Goal: Transaction & Acquisition: Purchase product/service

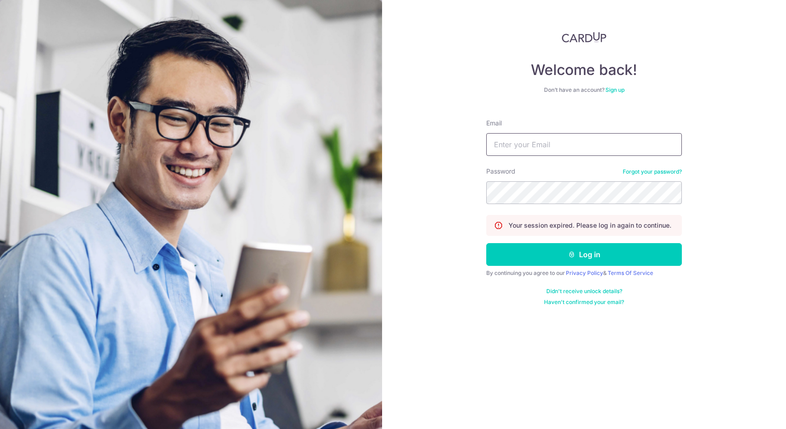
type input "tiongmin@yahoo.com"
click at [584, 255] on button "Log in" at bounding box center [584, 254] width 196 height 23
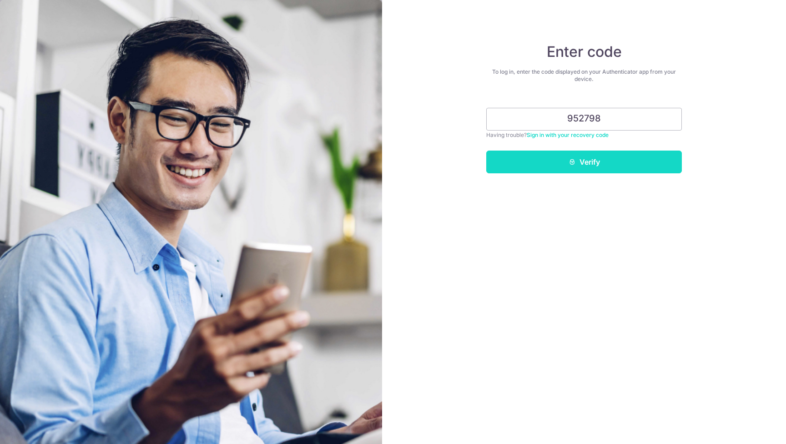
type input "952798"
click at [631, 169] on button "Verify" at bounding box center [584, 162] width 196 height 23
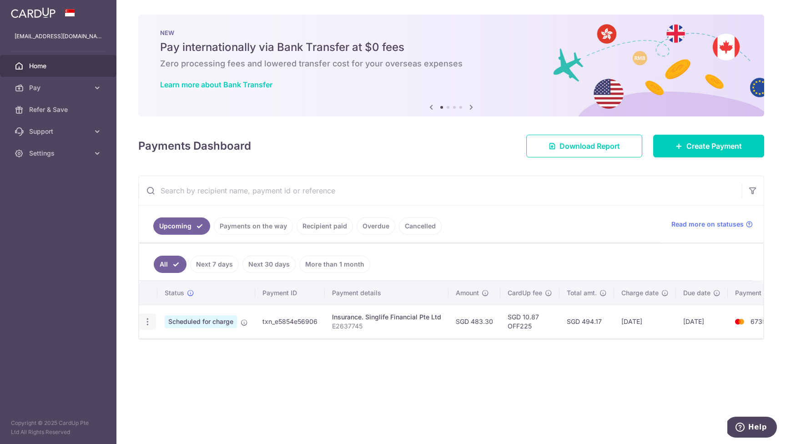
click at [147, 321] on icon "button" at bounding box center [148, 322] width 10 height 10
click at [202, 347] on span "Update payment" at bounding box center [196, 346] width 62 height 11
radio input "true"
type input "483.30"
type input "13/10/2025"
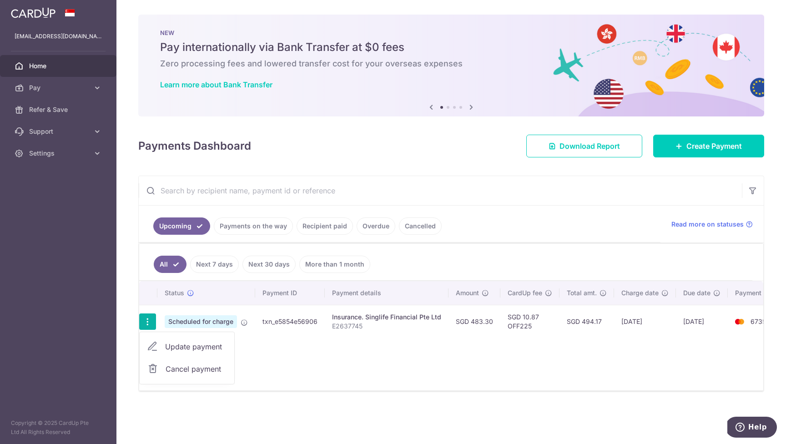
type input "E2637745"
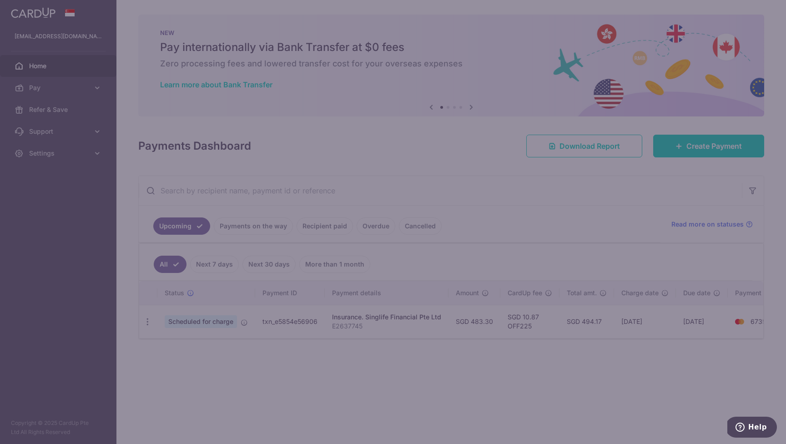
type input "OFF225"
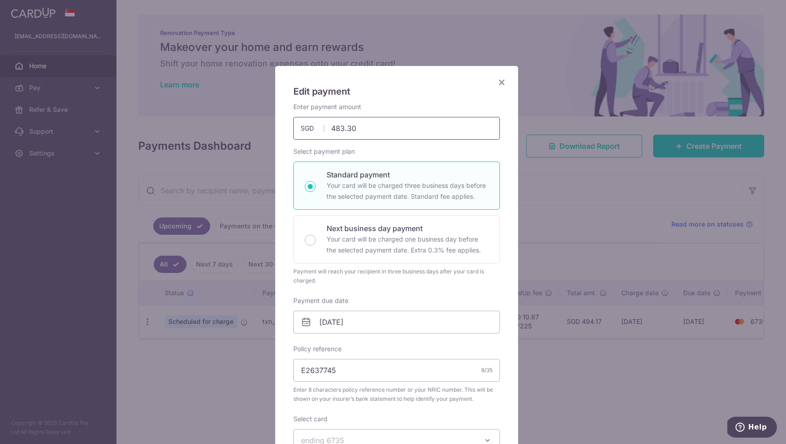
drag, startPoint x: 369, startPoint y: 126, endPoint x: 302, endPoint y: 126, distance: 66.9
click at [302, 126] on div "483.30 483.30 SGD" at bounding box center [396, 128] width 206 height 23
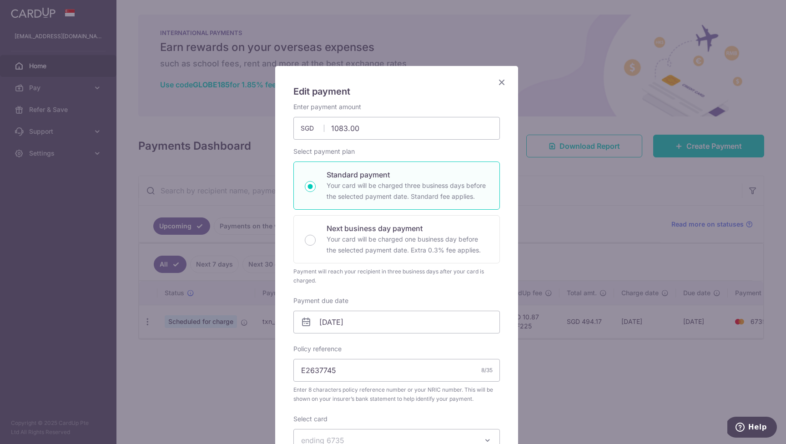
type input "1,083.00"
click at [469, 350] on div "Policy reference E2637745 8/35 Enter 8 characters policy reference number or yo…" at bounding box center [396, 373] width 206 height 59
click at [304, 325] on icon at bounding box center [306, 322] width 11 height 11
click at [304, 321] on icon at bounding box center [306, 322] width 11 height 11
click at [340, 321] on input "13/10/2025" at bounding box center [396, 322] width 206 height 23
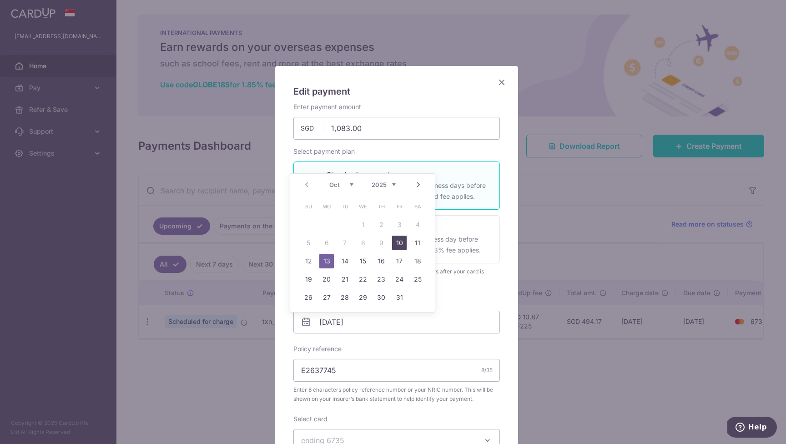
click at [402, 243] on link "10" at bounding box center [399, 243] width 15 height 15
type input "[DATE]"
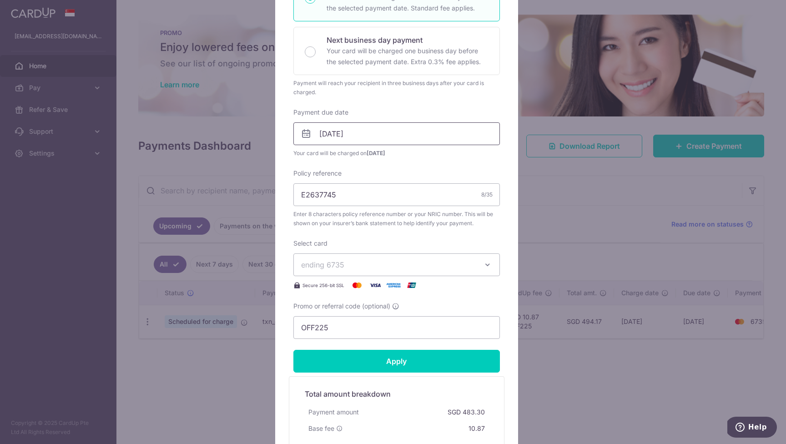
scroll to position [265, 0]
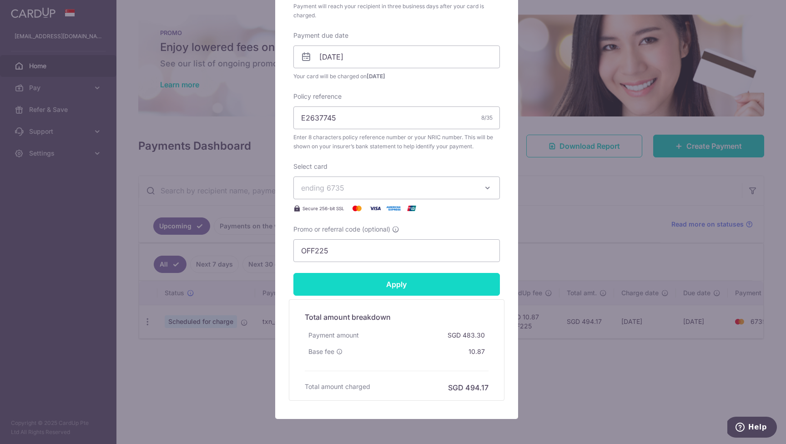
click at [398, 286] on input "Apply" at bounding box center [396, 284] width 206 height 23
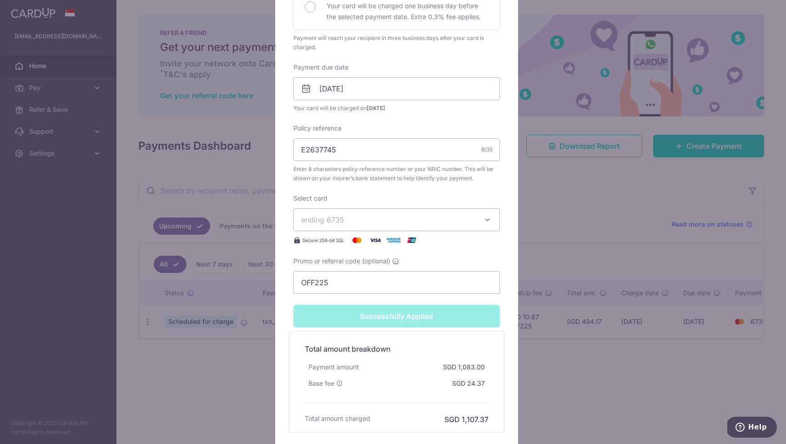
type input "Successfully Applied"
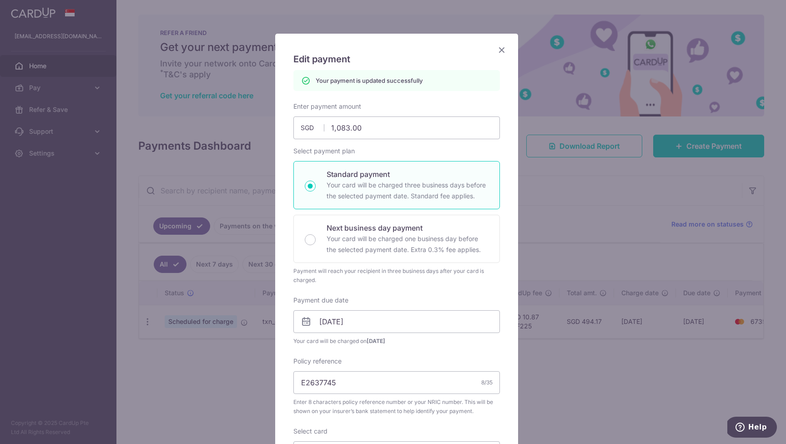
scroll to position [18, 0]
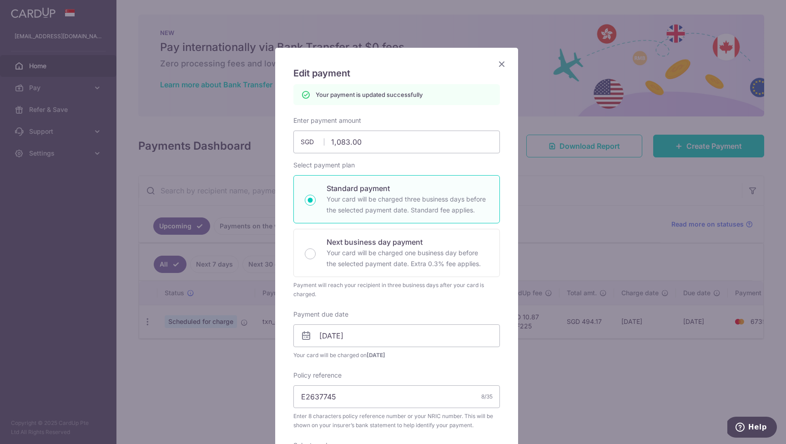
click at [497, 63] on icon "Close" at bounding box center [501, 63] width 11 height 11
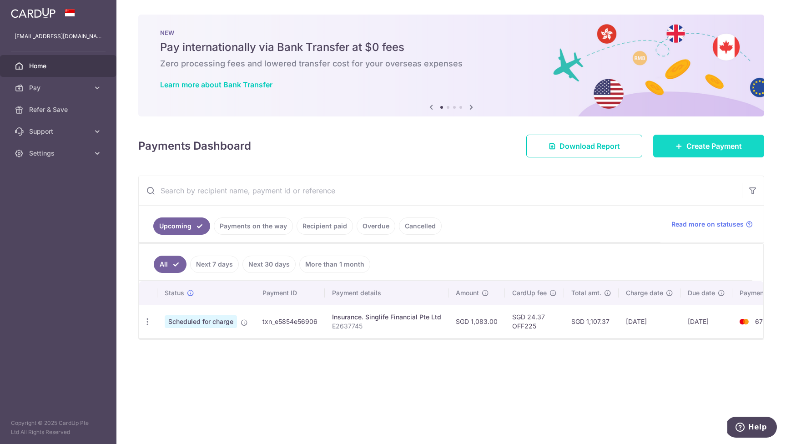
click at [709, 147] on span "Create Payment" at bounding box center [713, 146] width 55 height 11
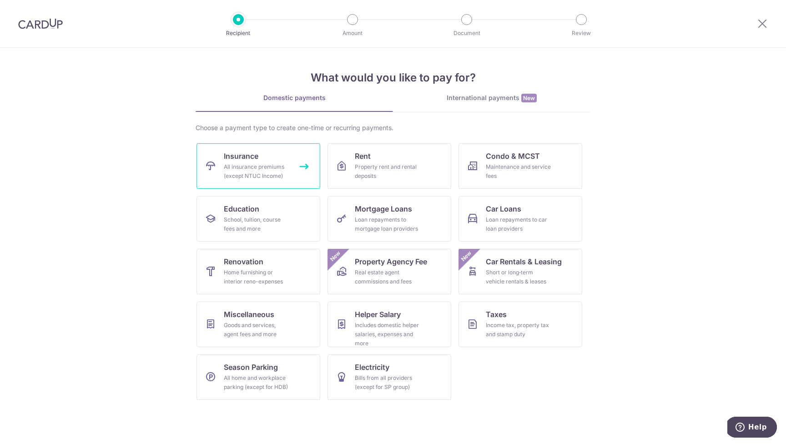
click at [268, 171] on div "All insurance premiums (except NTUC Income)" at bounding box center [256, 171] width 65 height 18
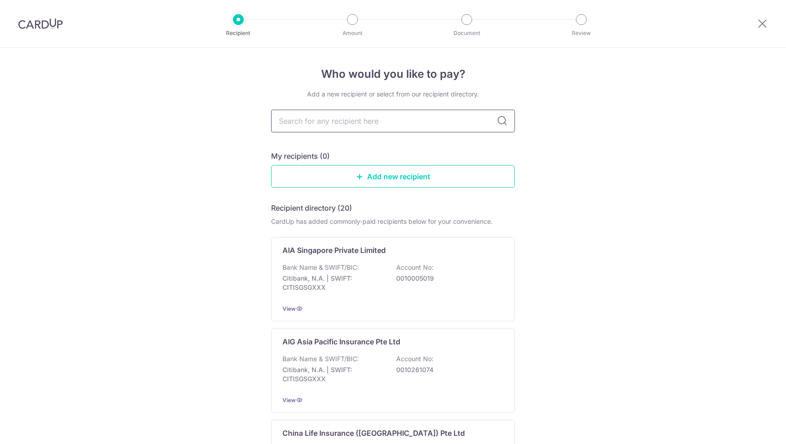
click at [356, 122] on input "text" at bounding box center [393, 121] width 244 height 23
type input "singlife"
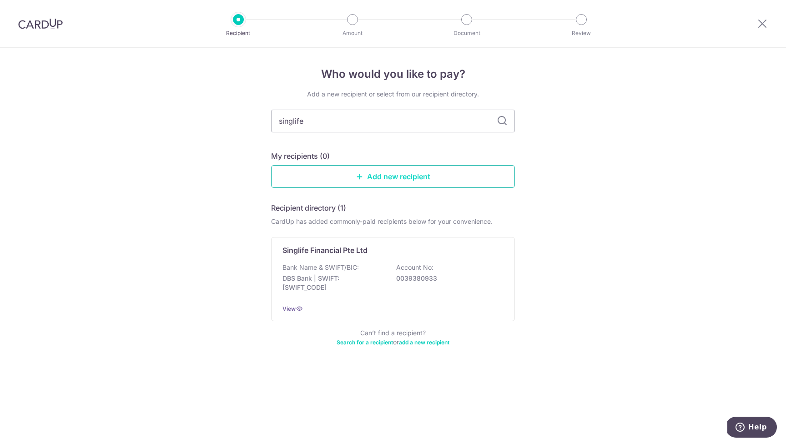
click at [396, 173] on link "Add new recipient" at bounding box center [393, 176] width 244 height 23
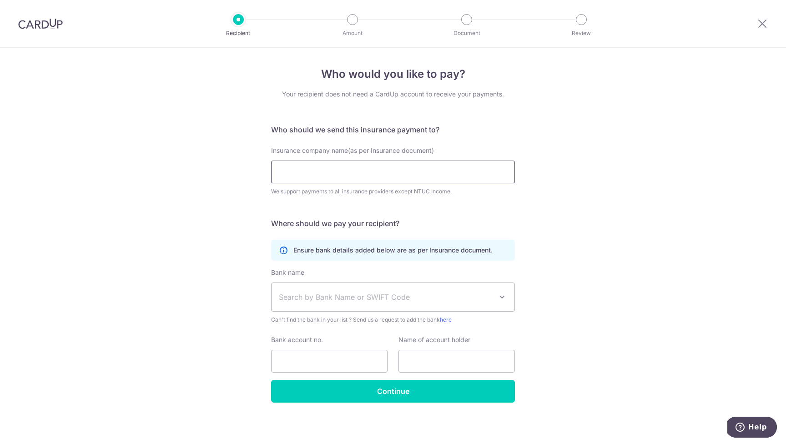
click at [302, 173] on input "Insurance company name(as per Insurance document)" at bounding box center [393, 172] width 244 height 23
click at [286, 173] on input "Insurance company name(as per Insurance document)" at bounding box center [393, 172] width 244 height 23
click at [481, 0] on div "Recipient Amount Document Review" at bounding box center [410, 23] width 390 height 47
click at [386, 172] on input "Insurance company name(as per Insurance document)" at bounding box center [393, 172] width 244 height 23
paste input "Singapore Life Ltd."
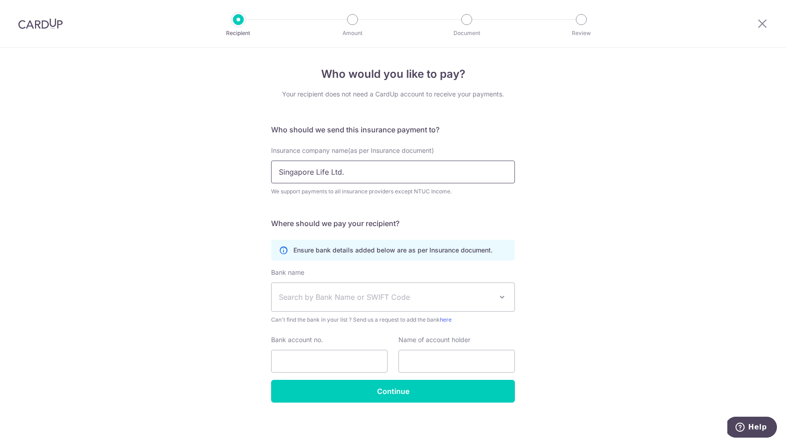
type input "Singapore Life Ltd."
click at [636, 207] on div "Who would you like to pay? Your recipient does not need a CardUp account to rec…" at bounding box center [393, 246] width 786 height 397
click at [394, 293] on span "Search by Bank Name or SWIFT Code" at bounding box center [386, 297] width 214 height 11
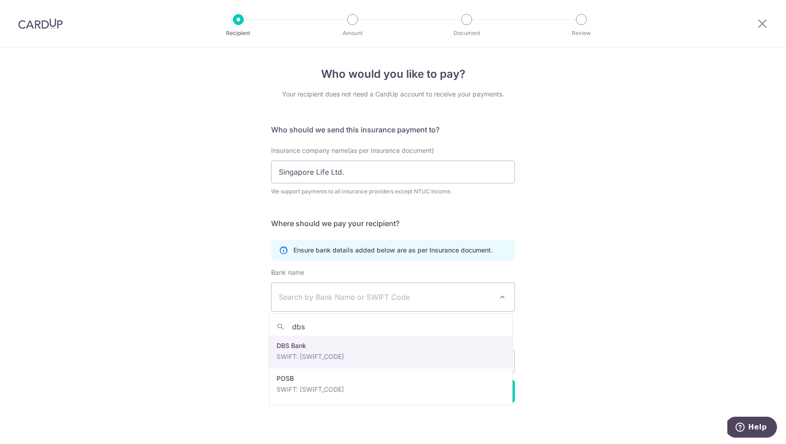
type input "dbs"
select select "6"
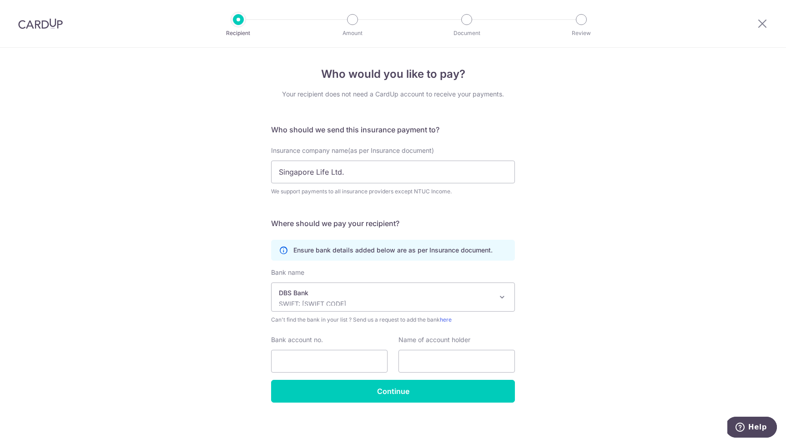
click at [659, 299] on div "Who would you like to pay? Your recipient does not need a CardUp account to rec…" at bounding box center [393, 246] width 786 height 397
click at [278, 368] on input "Bank account no." at bounding box center [329, 361] width 116 height 23
click at [295, 361] on input "Bank account no." at bounding box center [329, 361] width 116 height 23
paste input "003-958595-0"
type input "003-958595-0"
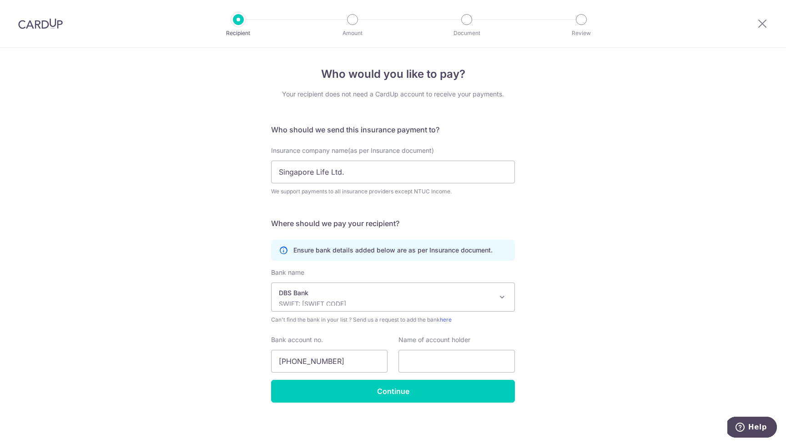
click at [575, 360] on div "Who would you like to pay? Your recipient does not need a CardUp account to rec…" at bounding box center [393, 246] width 786 height 397
click at [447, 362] on input "text" at bounding box center [456, 361] width 116 height 23
paste input "003-958595-0"
type input "003-958595-0"
click at [601, 351] on div "Who would you like to pay? Your recipient does not need a CardUp account to rec…" at bounding box center [393, 246] width 786 height 397
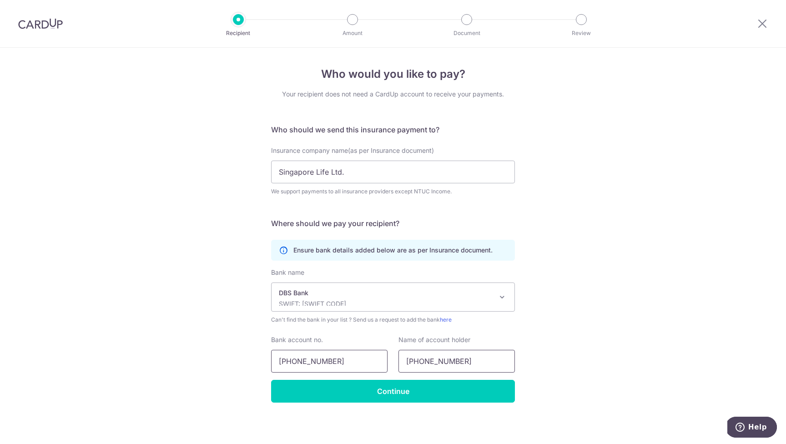
drag, startPoint x: 448, startPoint y: 363, endPoint x: 385, endPoint y: 362, distance: 62.8
click at [384, 362] on div "Bank account no. 003-958595-0 Name of account holder 003-958595-0" at bounding box center [393, 353] width 255 height 37
click at [387, 171] on input "Singapore Life Ltd." at bounding box center [393, 172] width 244 height 23
drag, startPoint x: 361, startPoint y: 172, endPoint x: 217, endPoint y: 163, distance: 144.0
click at [217, 163] on div "Who would you like to pay? Your recipient does not need a CardUp account to rec…" at bounding box center [393, 246] width 786 height 397
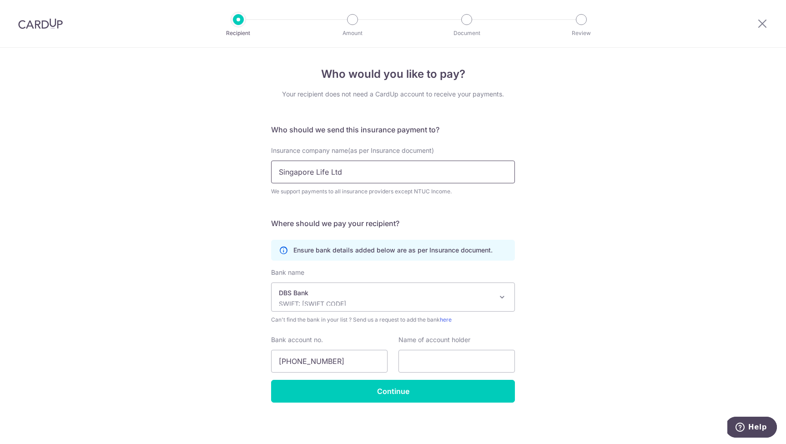
paste input "003-958595-0"
drag, startPoint x: 336, startPoint y: 172, endPoint x: 223, endPoint y: 168, distance: 112.4
click at [223, 168] on div "Who would you like to pay? Your recipient does not need a CardUp account to rec…" at bounding box center [393, 246] width 786 height 397
paste input "Singapore Life Ltd"
click at [641, 250] on div "Who would you like to pay? Your recipient does not need a CardUp account to rec…" at bounding box center [393, 246] width 786 height 397
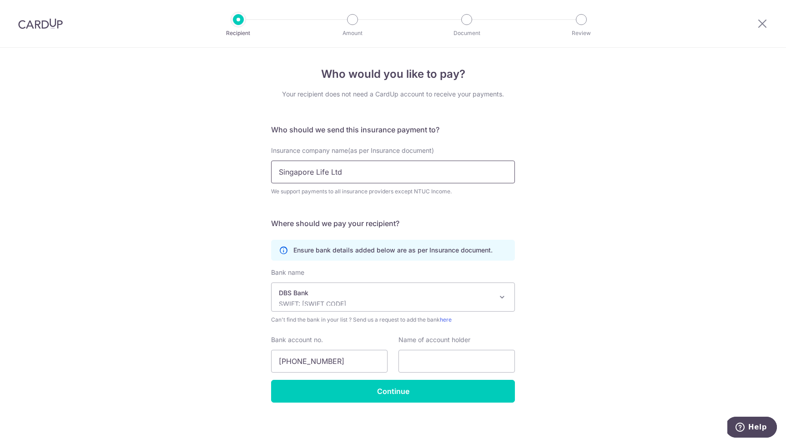
click at [423, 171] on input "Singapore Life Ltd" at bounding box center [393, 172] width 244 height 23
type input "Singapore Life Ltd"
click at [427, 361] on input "text" at bounding box center [456, 361] width 116 height 23
paste input "Singapore Life Ltd"
type input "Singapore Life Ltd"
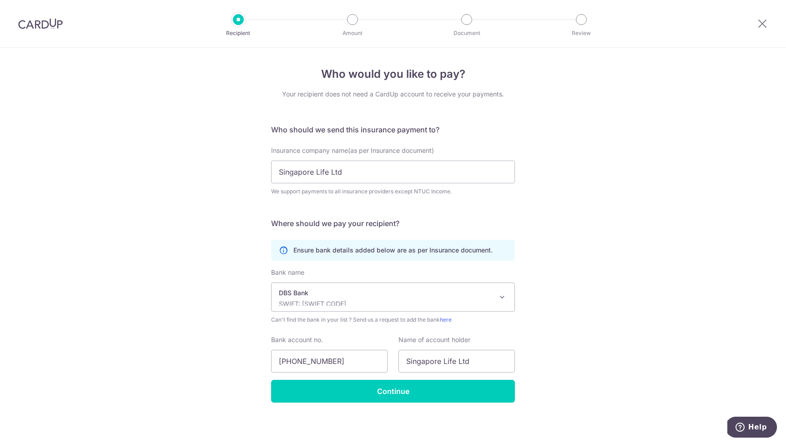
click at [614, 343] on div "Who would you like to pay? Your recipient does not need a CardUp account to rec…" at bounding box center [393, 246] width 786 height 397
click at [409, 392] on input "Continue" at bounding box center [393, 391] width 244 height 23
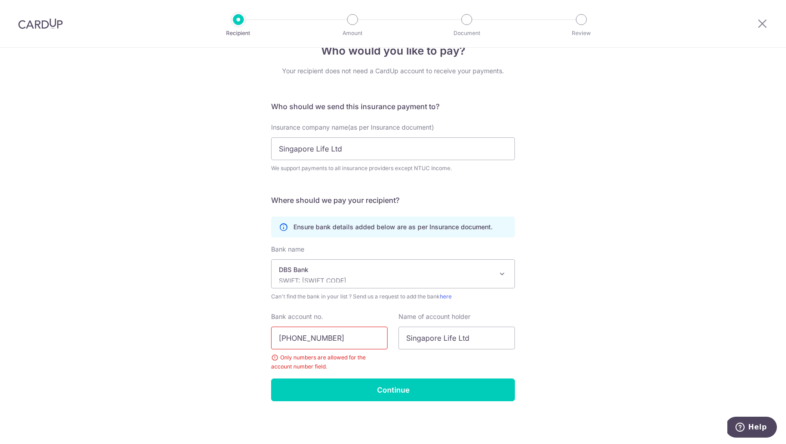
scroll to position [21, 0]
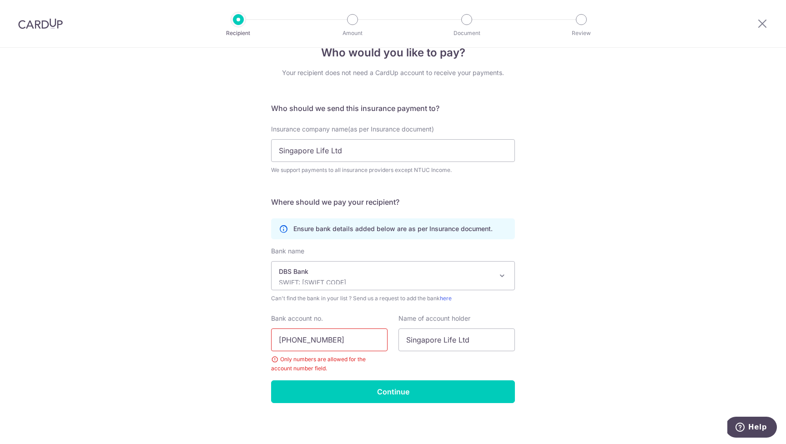
click at [293, 340] on input "[PHONE_NUMBER]" at bounding box center [329, 339] width 116 height 23
type input "0039585950"
click at [442, 389] on input "Continue" at bounding box center [393, 391] width 244 height 23
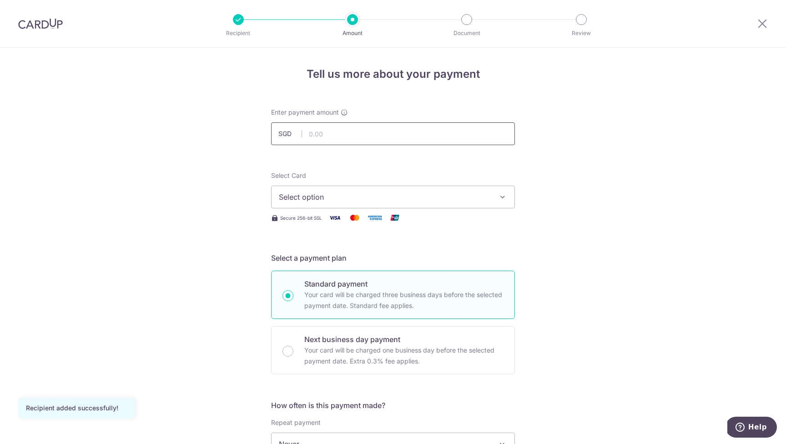
click at [316, 135] on input "text" at bounding box center [393, 133] width 244 height 23
type input "1,083.30"
click at [500, 194] on icon "button" at bounding box center [502, 196] width 9 height 9
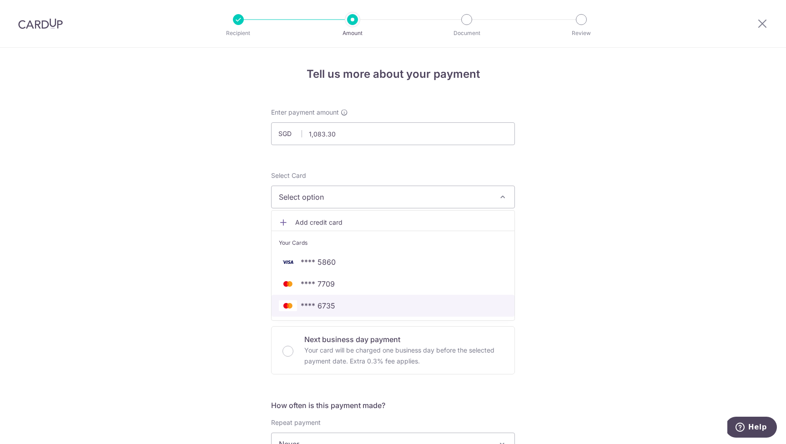
click at [357, 305] on span "**** 6735" at bounding box center [393, 305] width 228 height 11
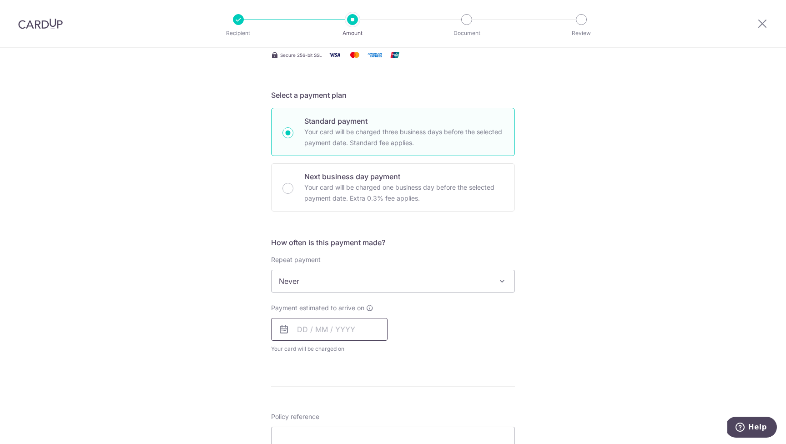
scroll to position [165, 0]
click at [353, 330] on input "text" at bounding box center [329, 327] width 116 height 23
click at [380, 409] on link "10" at bounding box center [380, 410] width 15 height 15
type input "10/10/2025"
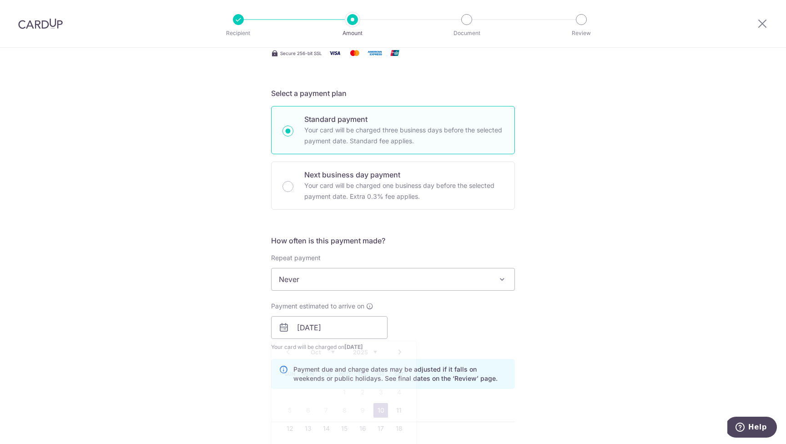
click at [522, 339] on div "Tell us more about your payment Enter payment amount SGD 1,083.30 1083.30 Recip…" at bounding box center [393, 313] width 786 height 860
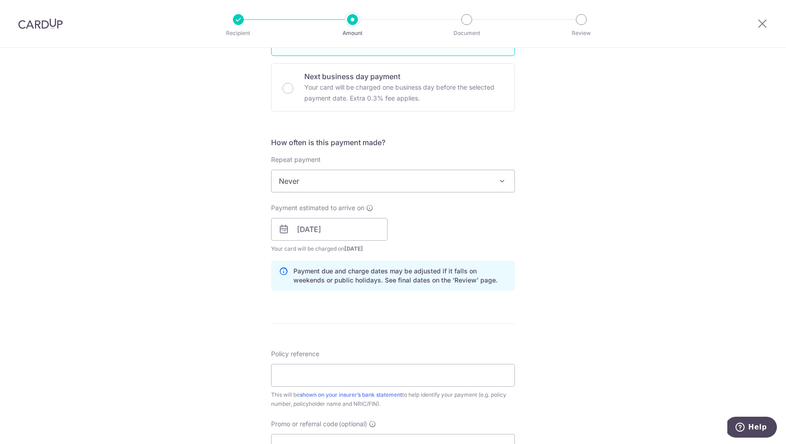
scroll to position [320, 0]
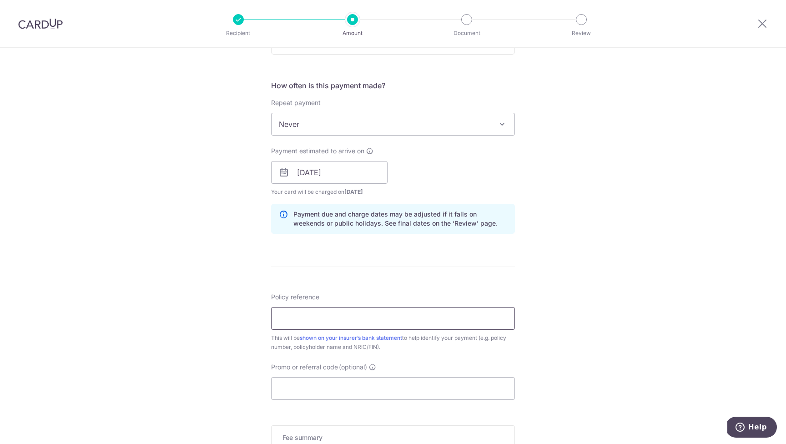
click at [348, 317] on input "Policy reference" at bounding box center [393, 318] width 244 height 23
click at [297, 322] on input "Policy reference" at bounding box center [393, 318] width 244 height 23
paste input "E2637745"
type input "E2637745"
click at [721, 322] on div "Tell us more about your payment Enter payment amount SGD 1,083.30 1083.30 Recip…" at bounding box center [393, 158] width 786 height 860
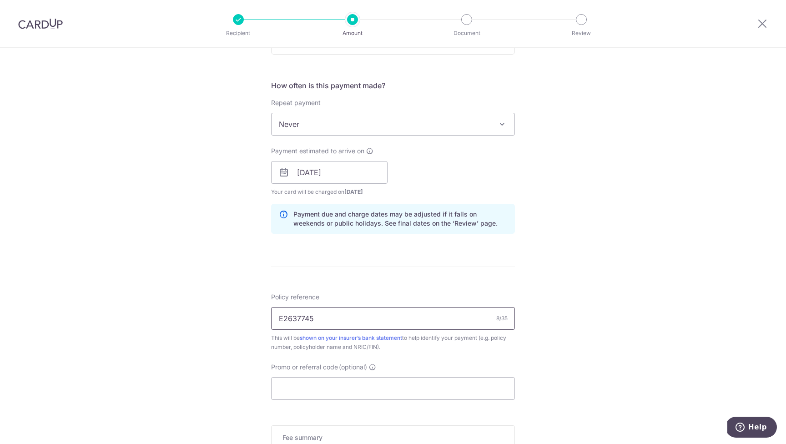
click at [369, 323] on input "E2637745" at bounding box center [393, 318] width 244 height 23
drag, startPoint x: 293, startPoint y: 392, endPoint x: 302, endPoint y: 392, distance: 8.2
click at [293, 392] on input "Promo or referral code (optional)" at bounding box center [393, 388] width 244 height 23
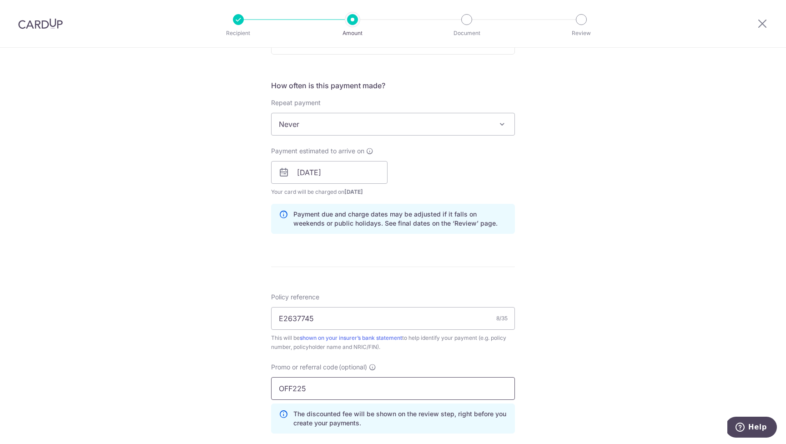
type input "OFF225"
click at [702, 290] on div "Tell us more about your payment Enter payment amount SGD 1,083.30 1083.30 Recip…" at bounding box center [393, 178] width 786 height 901
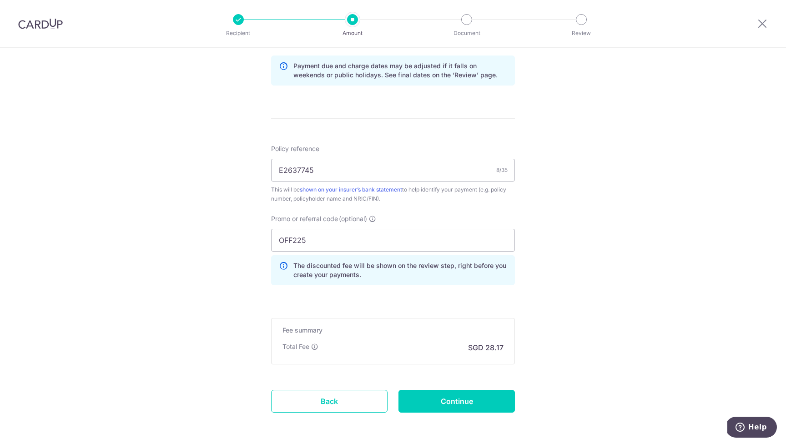
scroll to position [470, 0]
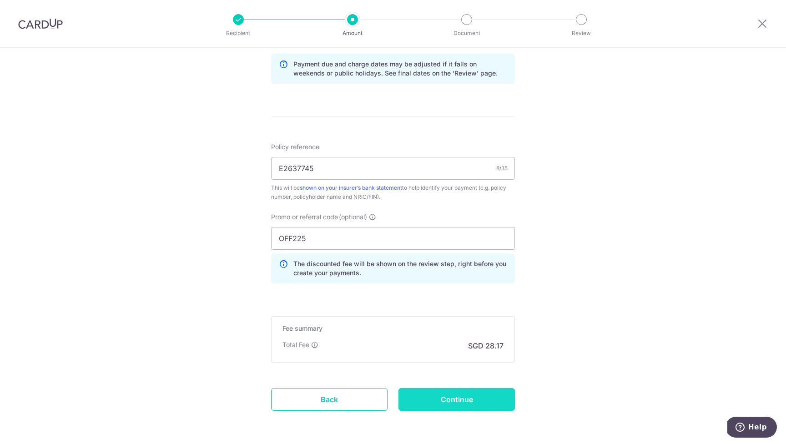
click at [478, 400] on input "Continue" at bounding box center [456, 399] width 116 height 23
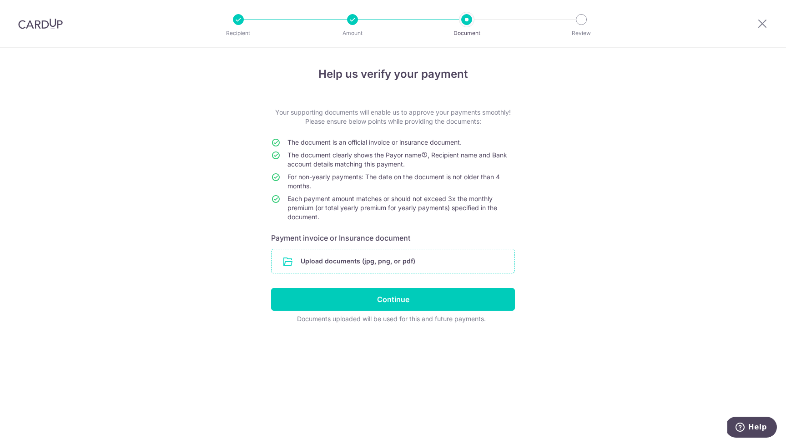
click at [406, 261] on input "file" at bounding box center [393, 261] width 243 height 24
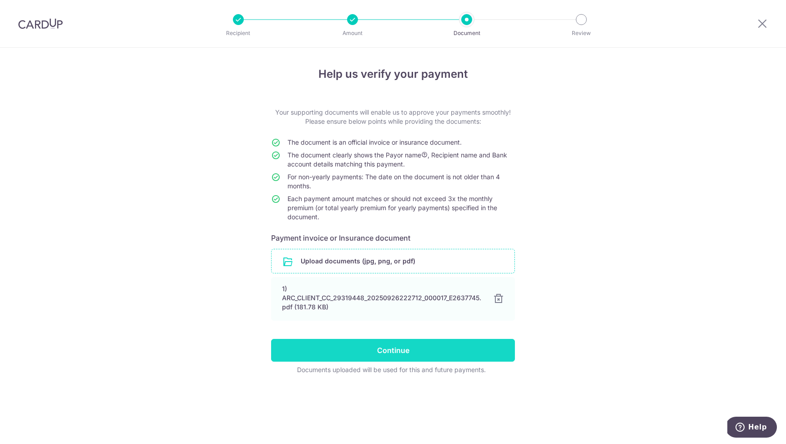
click at [404, 351] on input "Continue" at bounding box center [393, 350] width 244 height 23
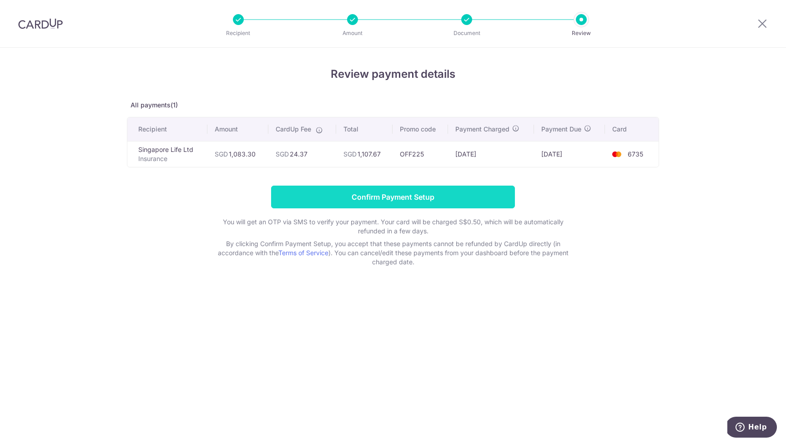
click at [435, 198] on input "Confirm Payment Setup" at bounding box center [393, 197] width 244 height 23
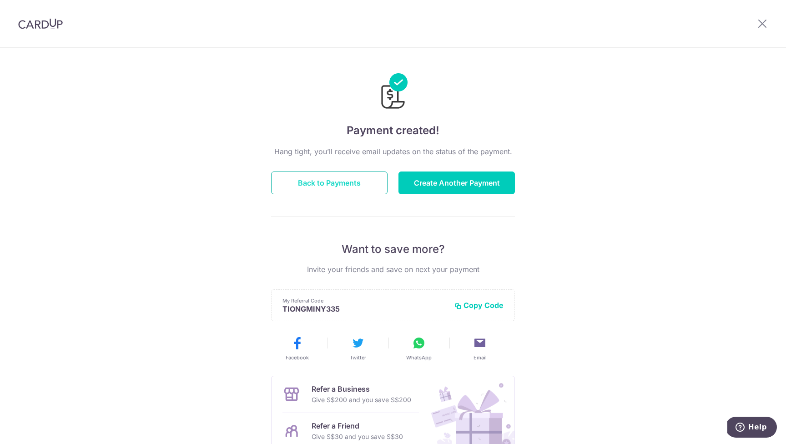
click at [356, 187] on button "Back to Payments" at bounding box center [329, 182] width 116 height 23
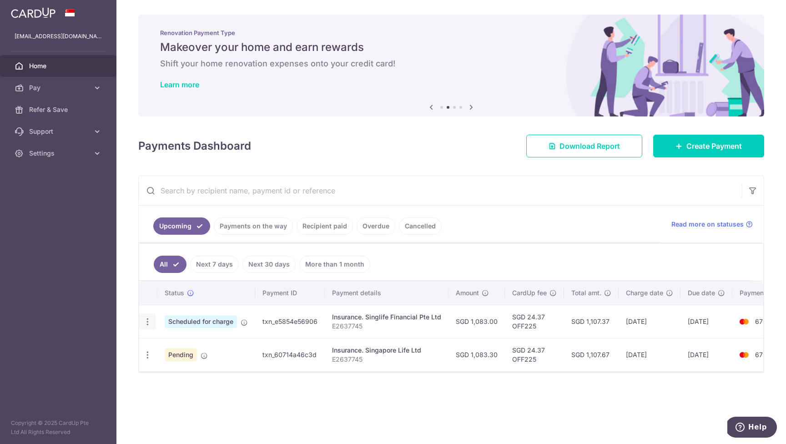
click at [150, 319] on icon "button" at bounding box center [148, 322] width 10 height 10
click at [189, 345] on span "Update payment" at bounding box center [196, 346] width 62 height 11
radio input "true"
type input "1,083.00"
type input "[DATE]"
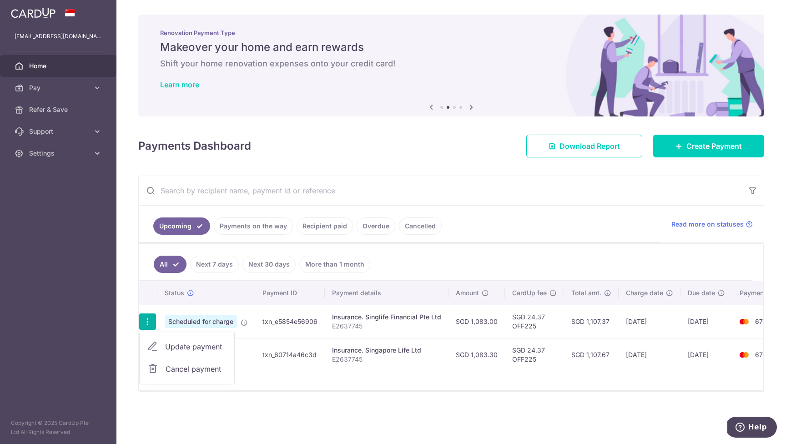
type input "E2637745"
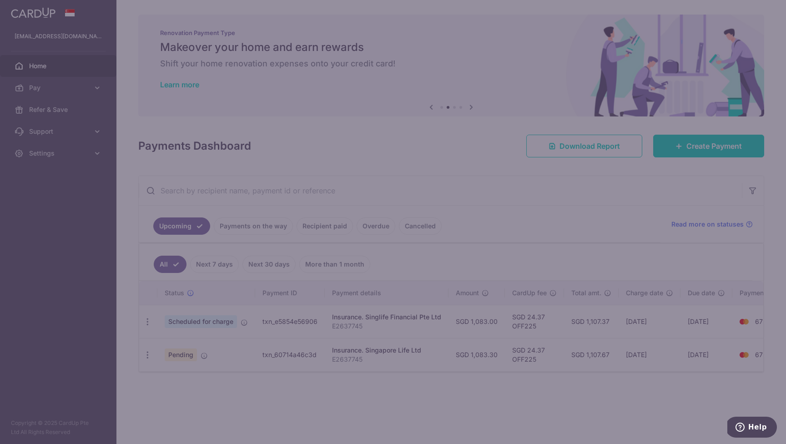
type input "OFF225"
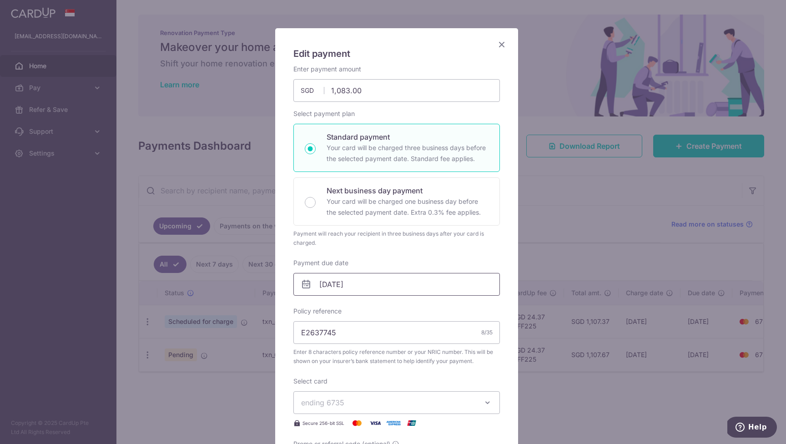
scroll to position [48, 0]
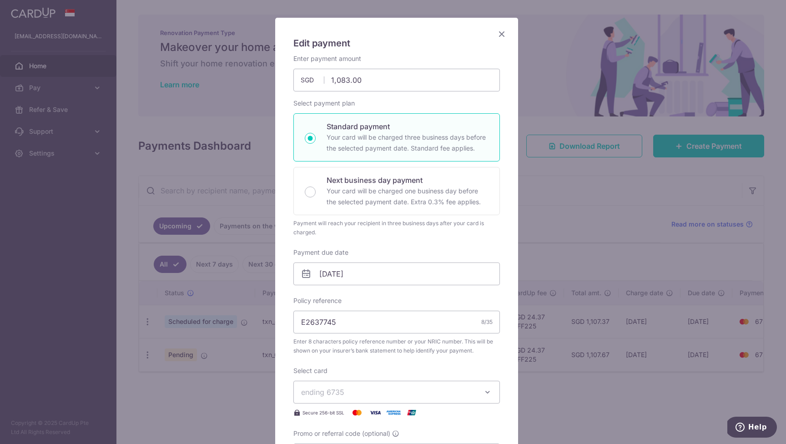
click at [499, 31] on icon "Close" at bounding box center [501, 33] width 11 height 11
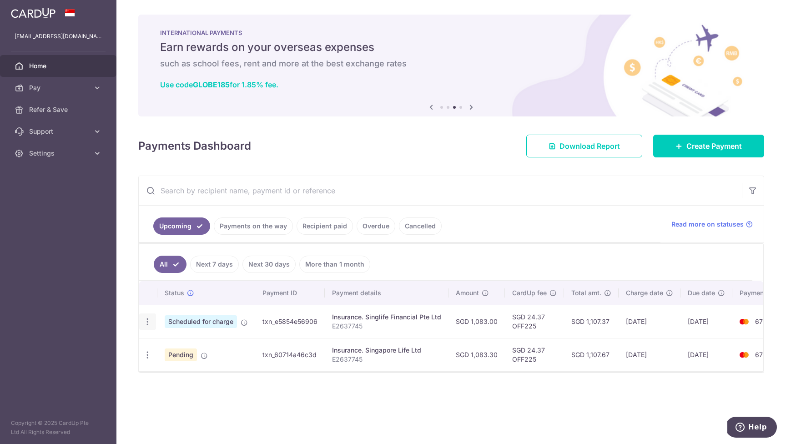
click at [148, 319] on icon "button" at bounding box center [148, 322] width 10 height 10
click at [185, 367] on span "Cancel payment" at bounding box center [196, 368] width 61 height 11
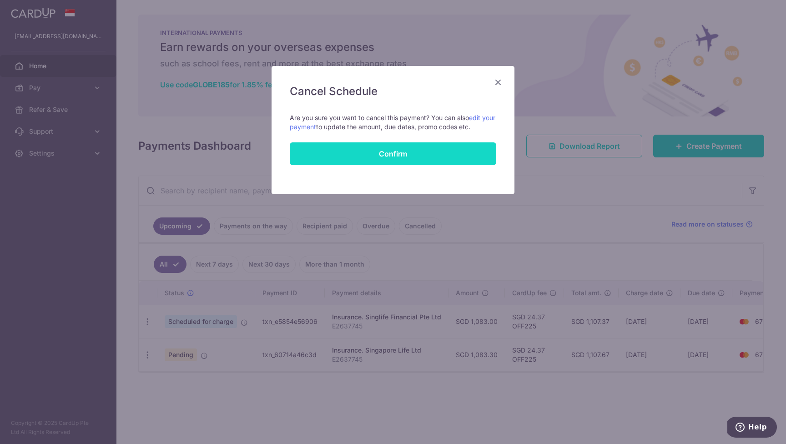
click at [429, 159] on button "Confirm" at bounding box center [393, 153] width 206 height 23
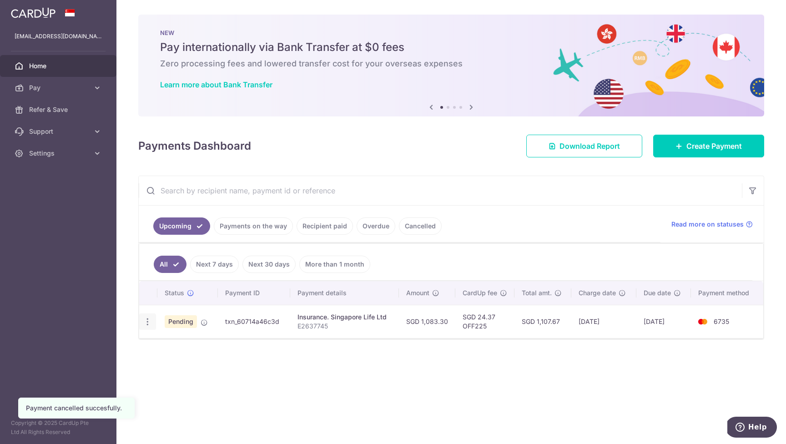
click at [146, 322] on icon "button" at bounding box center [148, 322] width 10 height 10
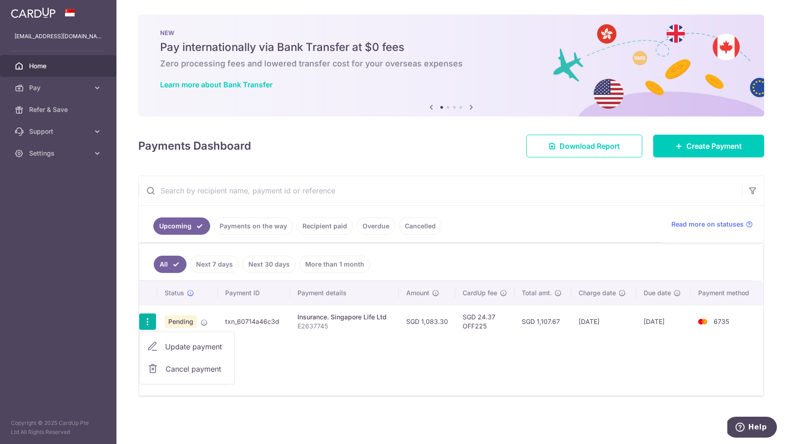
click at [190, 346] on span "Update payment" at bounding box center [196, 346] width 62 height 11
radio input "true"
type input "1,083.30"
type input "[DATE]"
type input "E2637745"
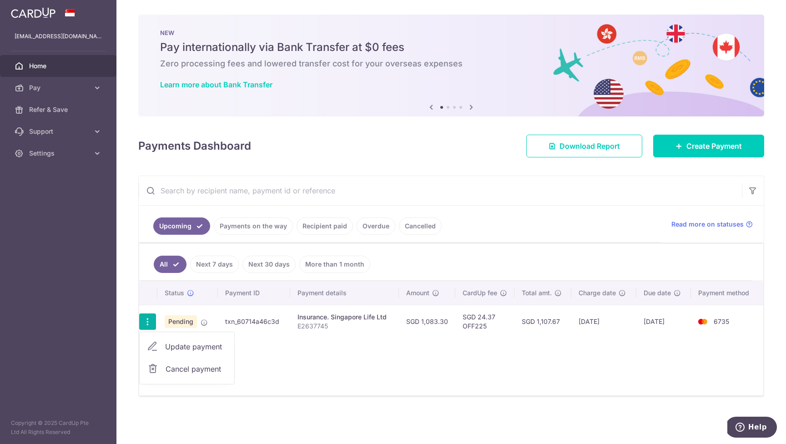
type input "OFF225"
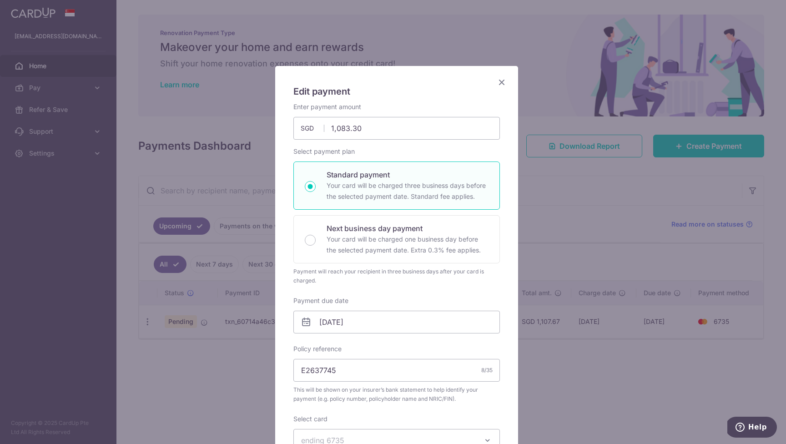
click at [496, 82] on icon "Close" at bounding box center [501, 81] width 11 height 11
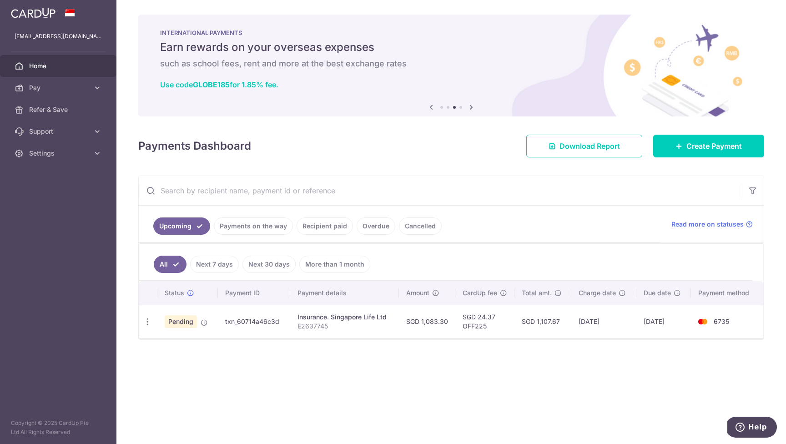
click at [419, 224] on link "Cancelled" at bounding box center [420, 225] width 43 height 17
